Goal: Information Seeking & Learning: Learn about a topic

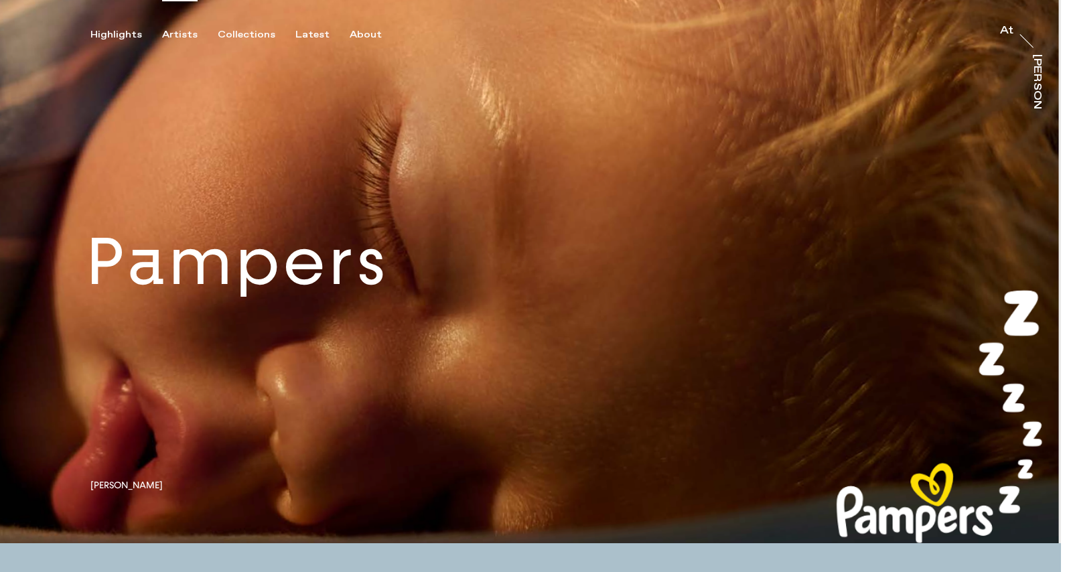
click at [174, 32] on div "Artists" at bounding box center [180, 35] width 36 height 12
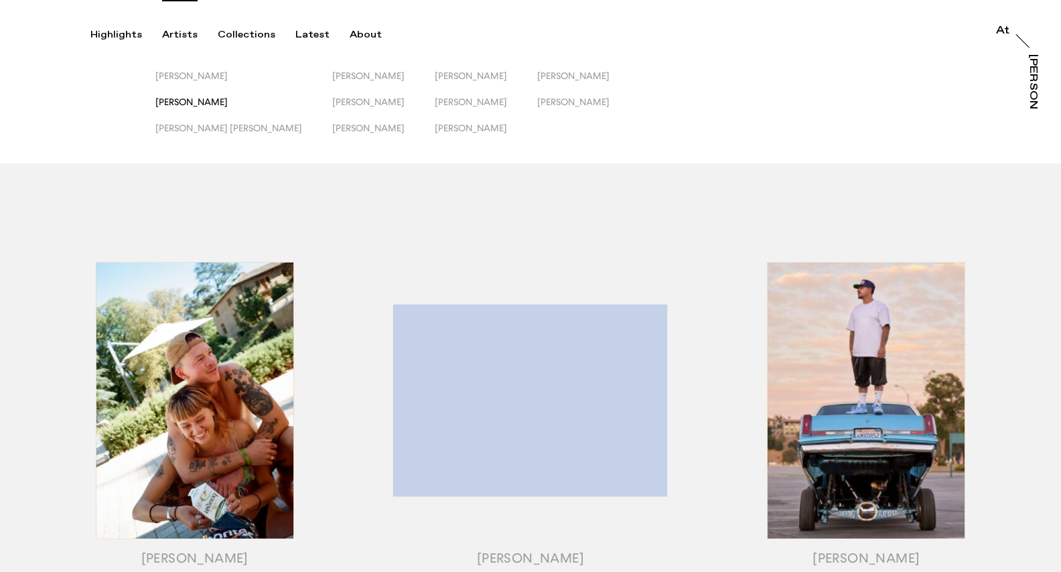
click at [196, 102] on span "[PERSON_NAME]" at bounding box center [191, 101] width 72 height 11
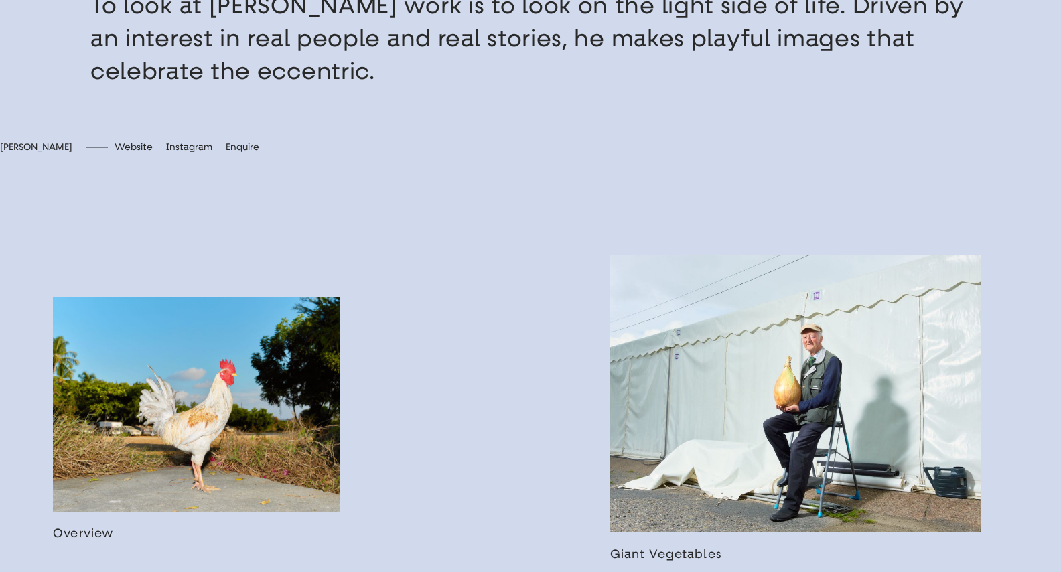
scroll to position [490, 0]
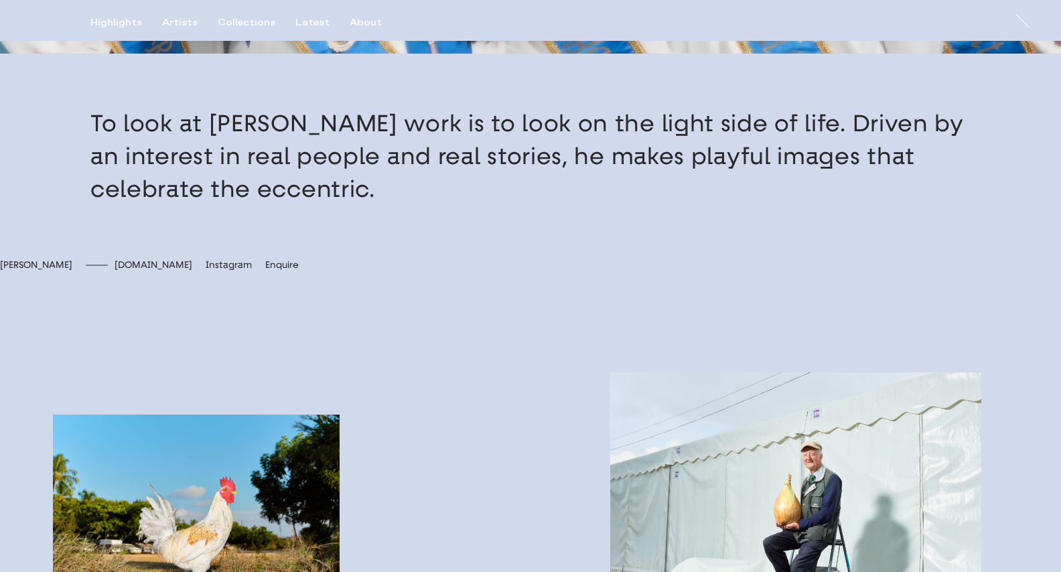
click at [192, 271] on span "[DOMAIN_NAME]" at bounding box center [154, 264] width 78 height 11
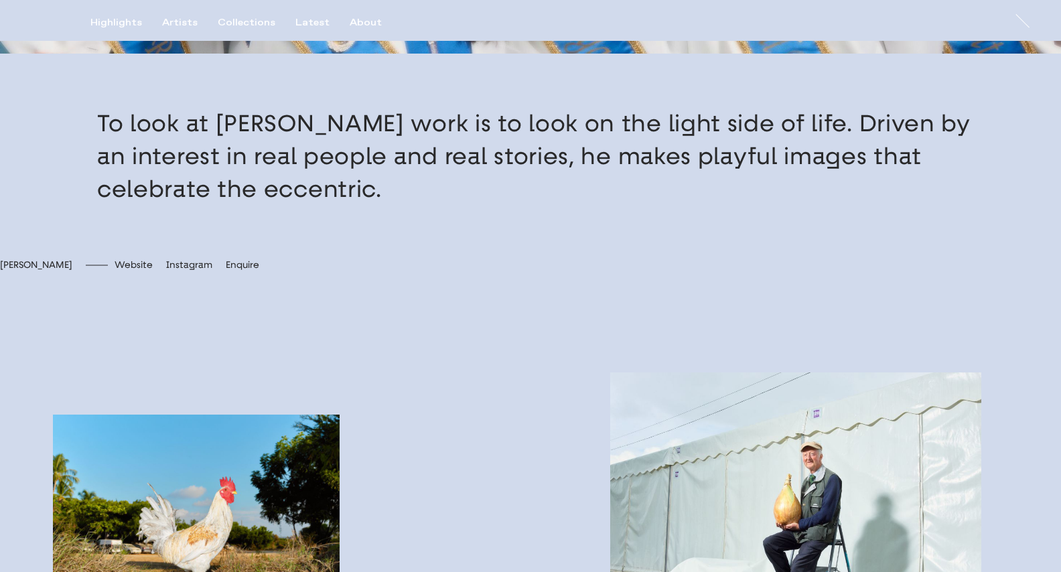
scroll to position [0, 0]
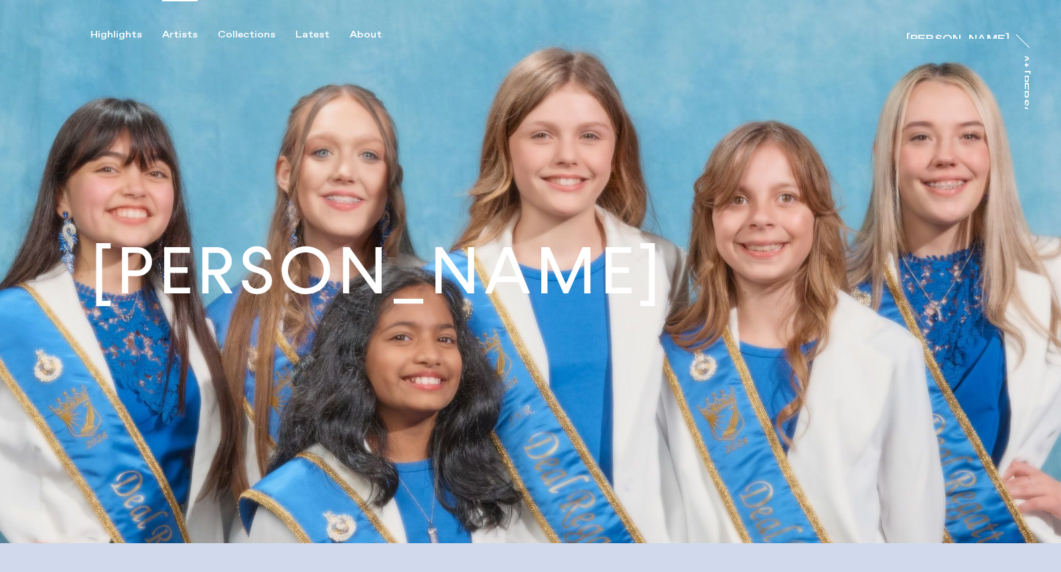
click at [169, 32] on div "Artists" at bounding box center [180, 35] width 36 height 12
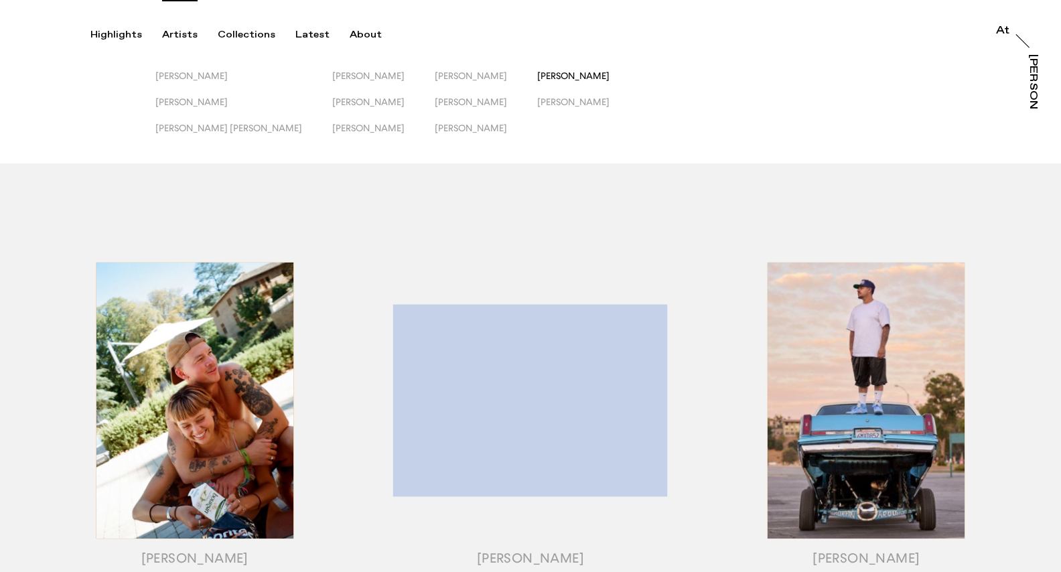
click at [537, 75] on span "[PERSON_NAME]" at bounding box center [573, 75] width 72 height 11
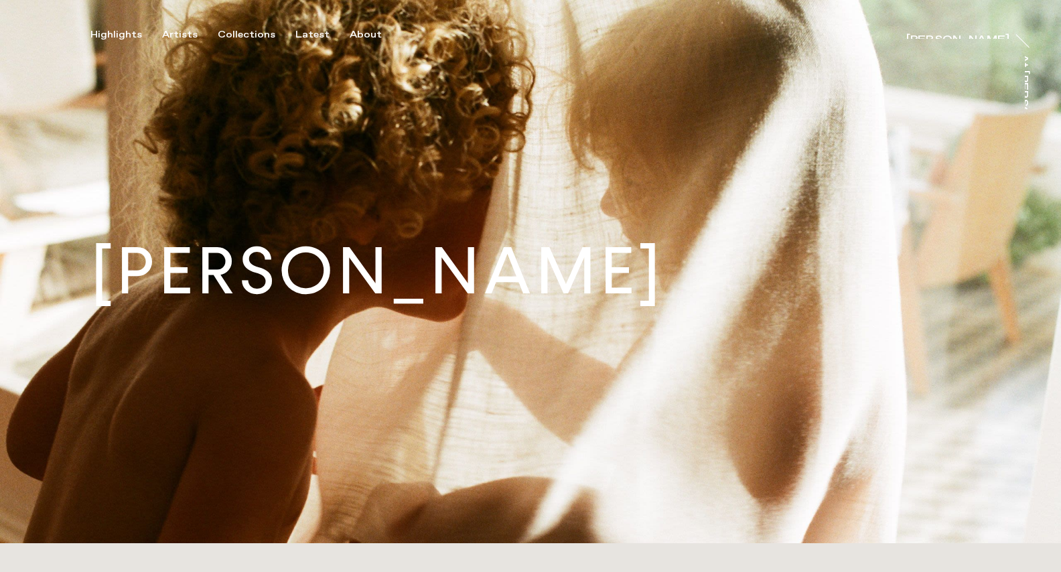
click at [196, 37] on button "Artists" at bounding box center [190, 35] width 56 height 12
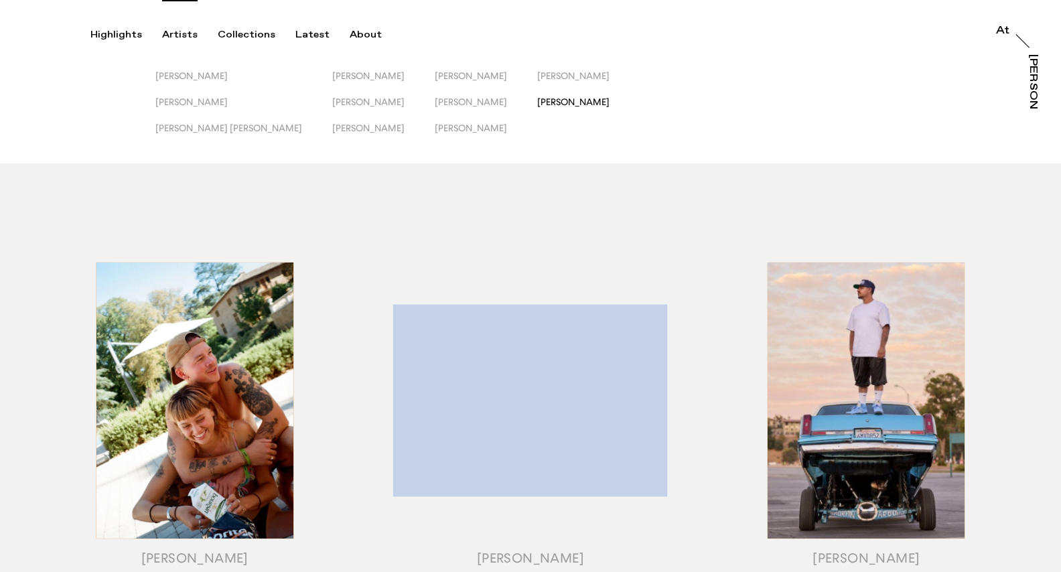
click at [537, 99] on span "[PERSON_NAME]" at bounding box center [573, 101] width 72 height 11
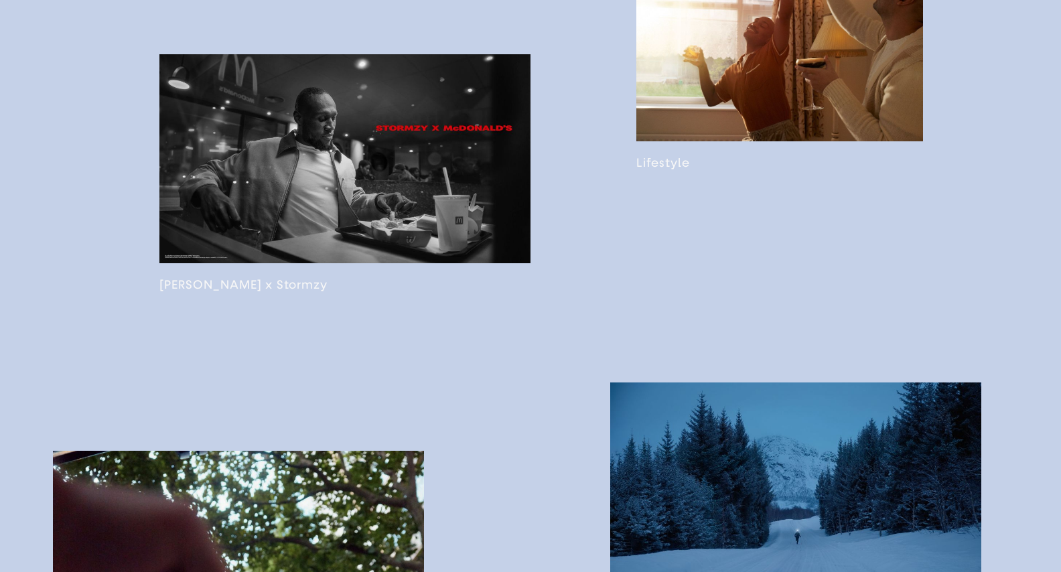
scroll to position [858, 0]
